Goal: Task Accomplishment & Management: Use online tool/utility

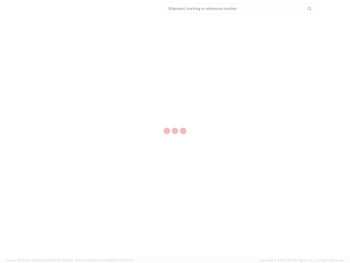
select select "US"
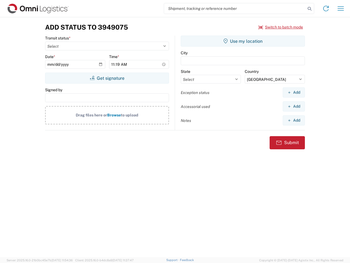
click at [235, 8] on input "search" at bounding box center [235, 8] width 142 height 10
click at [310, 9] on icon at bounding box center [310, 9] width 8 height 8
click at [326, 8] on icon at bounding box center [326, 8] width 9 height 9
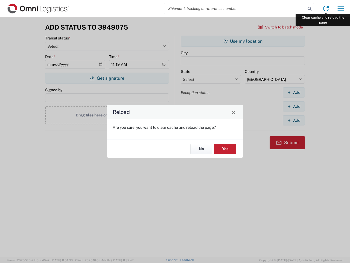
click at [341, 8] on div "Reload Are you sure, you want to clear cache and reload the page? No Yes" at bounding box center [175, 131] width 350 height 263
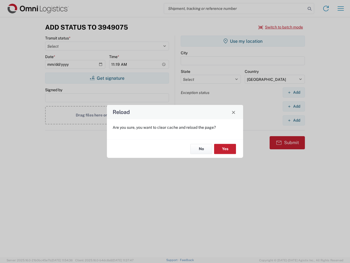
click at [281, 27] on div "Reload Are you sure, you want to clear cache and reload the page? No Yes" at bounding box center [175, 131] width 350 height 263
click at [107, 78] on div "Reload Are you sure, you want to clear cache and reload the page? No Yes" at bounding box center [175, 131] width 350 height 263
click at [243, 41] on div "Reload Are you sure, you want to clear cache and reload the page? No Yes" at bounding box center [175, 131] width 350 height 263
click at [294, 92] on div "Reload Are you sure, you want to clear cache and reload the page? No Yes" at bounding box center [175, 131] width 350 height 263
click at [294, 106] on div "Reload Are you sure, you want to clear cache and reload the page? No Yes" at bounding box center [175, 131] width 350 height 263
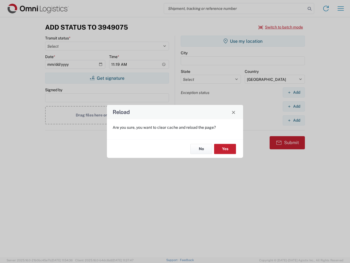
click at [294, 120] on div "Reload Are you sure, you want to clear cache and reload the page? No Yes" at bounding box center [175, 131] width 350 height 263
